Goal: Use online tool/utility: Utilize a website feature to perform a specific function

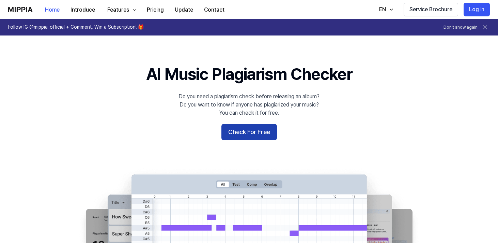
click at [257, 136] on button "Check For Free" at bounding box center [250, 132] width 56 height 16
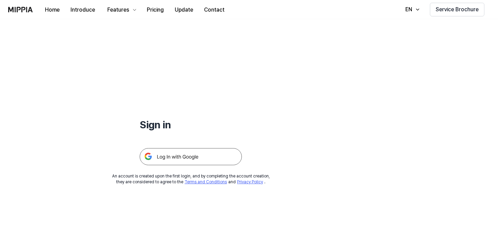
click at [221, 157] on img at bounding box center [191, 156] width 102 height 17
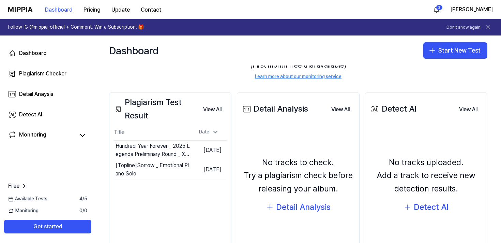
scroll to position [92, 0]
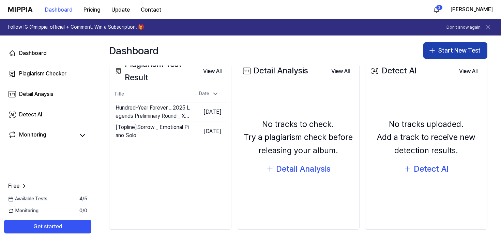
click at [471, 55] on button "Start New Test" at bounding box center [455, 50] width 64 height 16
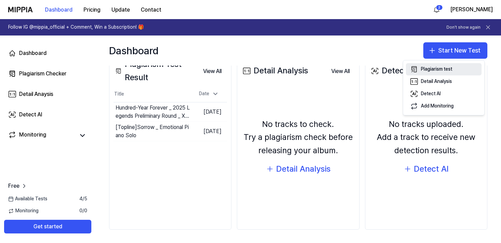
click at [451, 70] on div "Plagiarism test" at bounding box center [436, 69] width 31 height 7
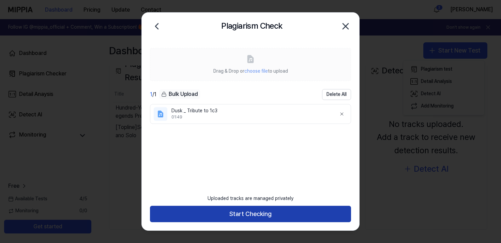
click at [284, 215] on button "Start Checking" at bounding box center [250, 214] width 201 height 16
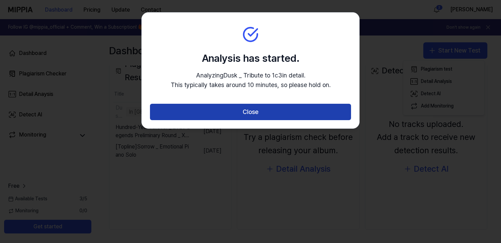
click at [284, 117] on button "Close" at bounding box center [250, 112] width 201 height 16
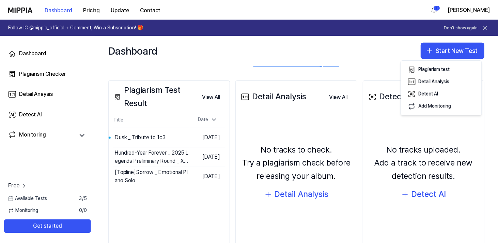
scroll to position [87, 0]
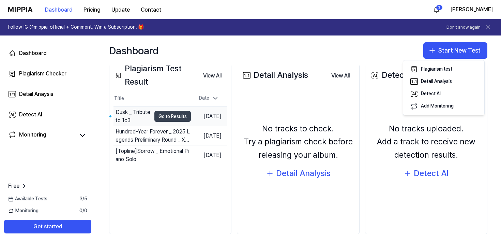
click at [154, 115] on button "Go to Results" at bounding box center [172, 116] width 36 height 11
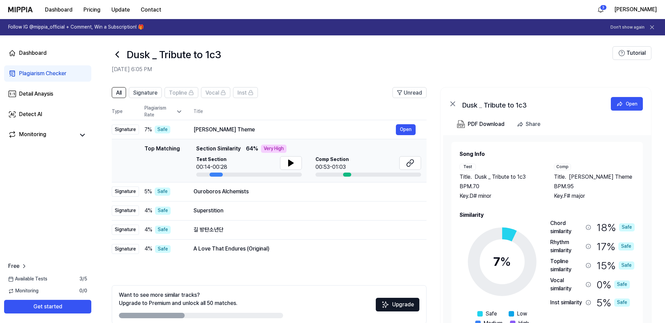
scroll to position [0, 0]
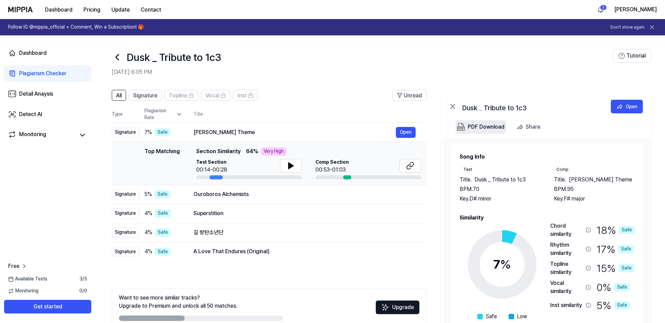
click at [495, 131] on button "PDF Download" at bounding box center [481, 127] width 50 height 14
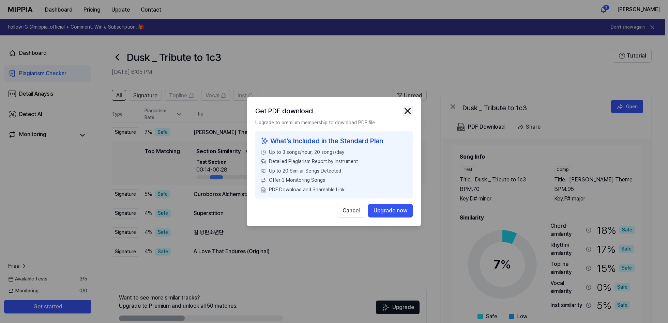
click at [408, 109] on img "button" at bounding box center [407, 111] width 10 height 10
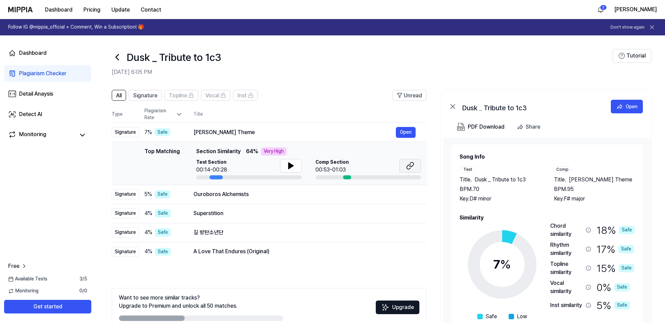
click at [410, 165] on icon at bounding box center [410, 166] width 8 height 8
click at [289, 167] on icon at bounding box center [291, 166] width 5 height 6
click at [456, 120] on button "PDF Download" at bounding box center [481, 127] width 50 height 14
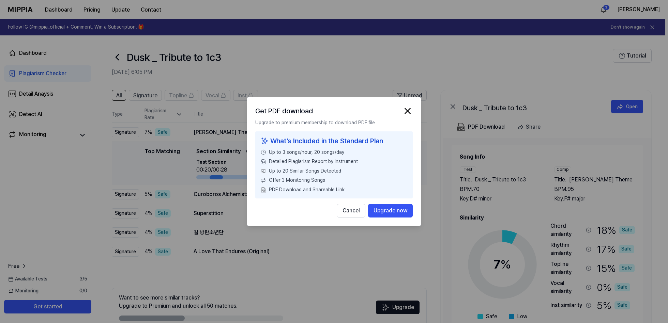
click at [409, 103] on div "Get PDF download Upgrade to premium membership to download PDF file What’s Incl…" at bounding box center [334, 162] width 174 height 130
click at [414, 106] on div "Get PDF download Upgrade to premium membership to download PDF file What’s Incl…" at bounding box center [334, 162] width 174 height 130
click at [411, 107] on img "button" at bounding box center [407, 111] width 10 height 10
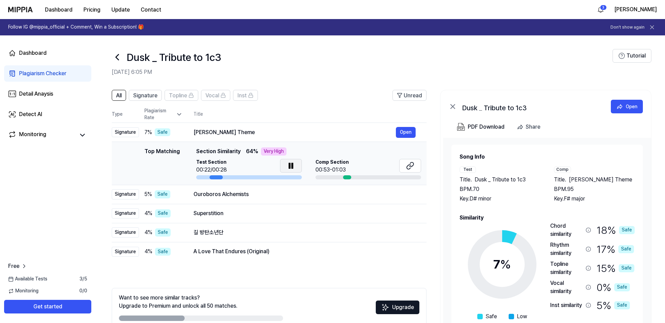
click at [290, 163] on icon at bounding box center [291, 166] width 8 height 8
